Goal: Navigation & Orientation: Find specific page/section

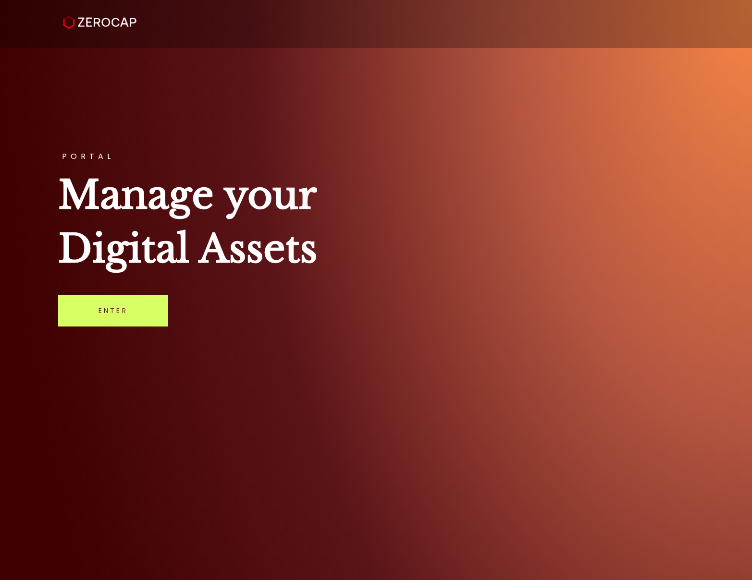
click at [121, 315] on link "Enter" at bounding box center [113, 311] width 110 height 32
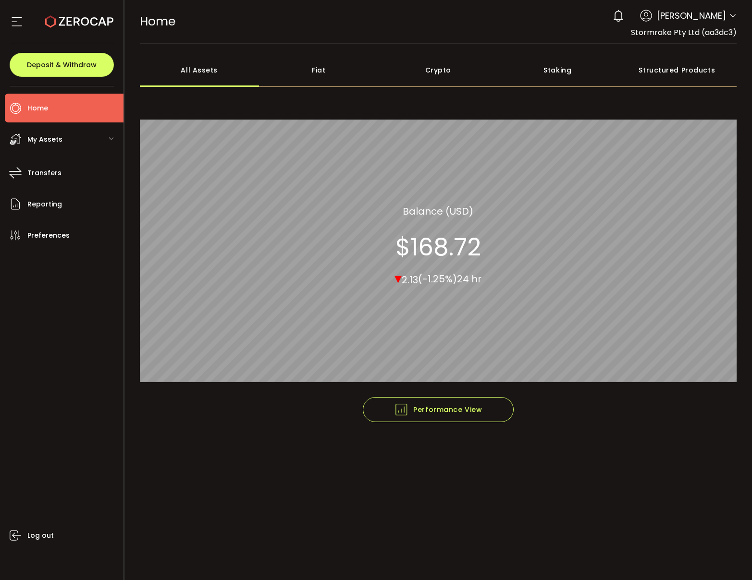
drag, startPoint x: 329, startPoint y: 68, endPoint x: 278, endPoint y: 73, distance: 51.1
click at [329, 68] on div "Fiat" at bounding box center [319, 70] width 120 height 34
click at [215, 73] on div "All Assets" at bounding box center [200, 70] width 120 height 34
